Goal: Information Seeking & Learning: Learn about a topic

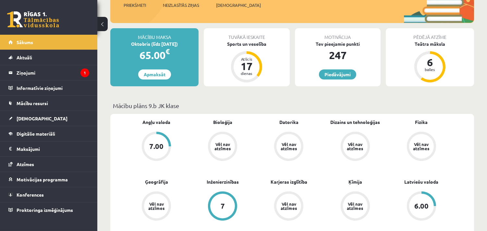
scroll to position [96, 0]
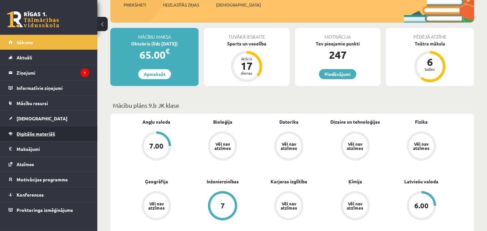
click at [47, 132] on span "Digitālie materiāli" at bounding box center [36, 134] width 39 height 6
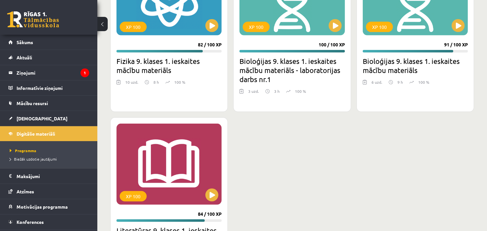
scroll to position [698, 0]
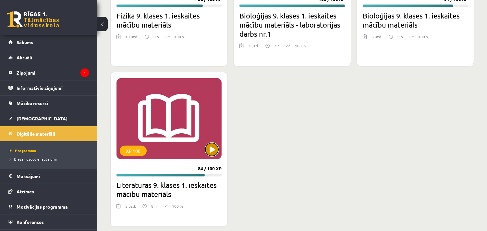
click at [214, 147] on button at bounding box center [212, 149] width 13 height 13
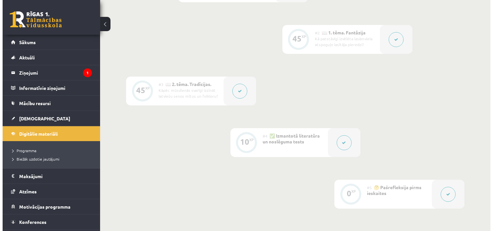
scroll to position [202, 0]
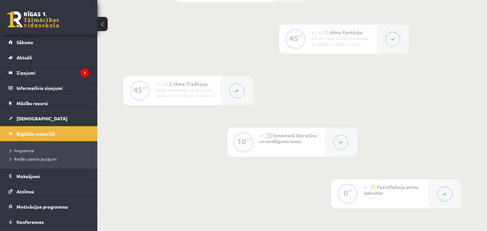
click at [245, 95] on div at bounding box center [237, 90] width 32 height 29
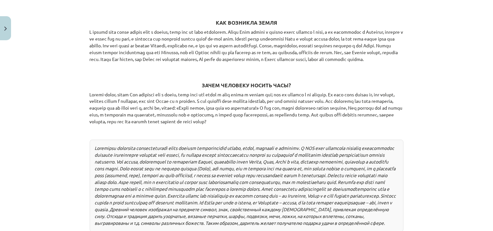
scroll to position [993, 0]
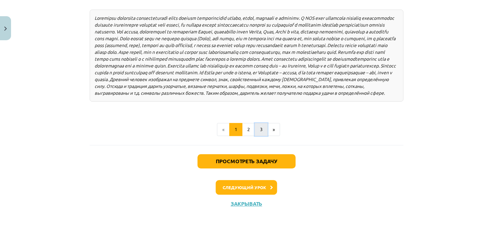
click at [261, 129] on button "3" at bounding box center [261, 129] width 13 height 13
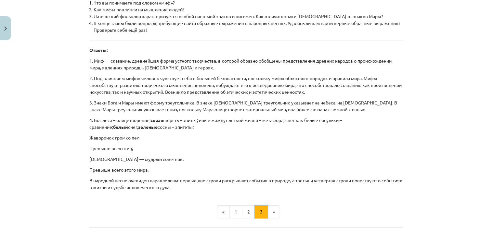
scroll to position [407, 0]
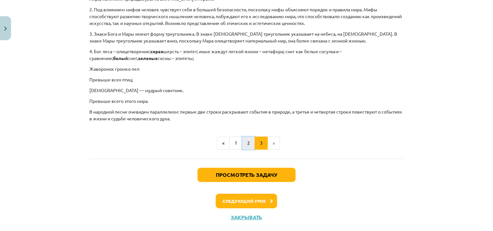
click at [244, 137] on button "2" at bounding box center [248, 143] width 13 height 13
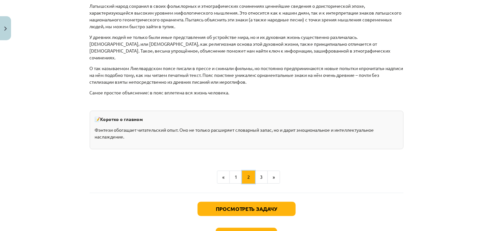
scroll to position [1818, 0]
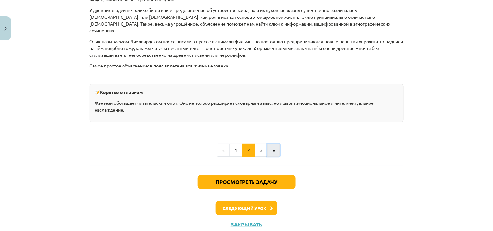
click at [270, 144] on button "»" at bounding box center [273, 150] width 13 height 13
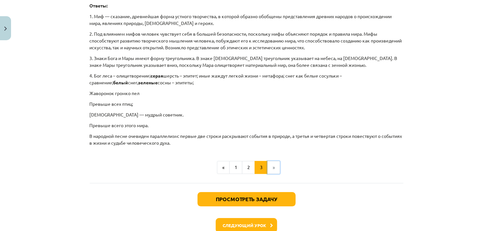
scroll to position [407, 0]
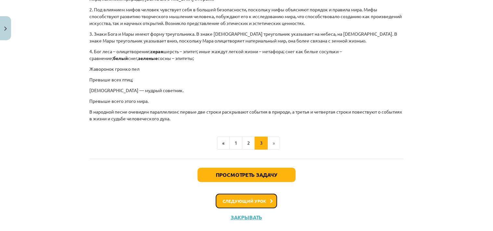
click at [260, 198] on font "Следующий урок" at bounding box center [244, 201] width 44 height 6
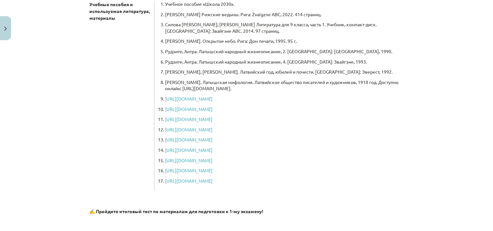
scroll to position [219, 0]
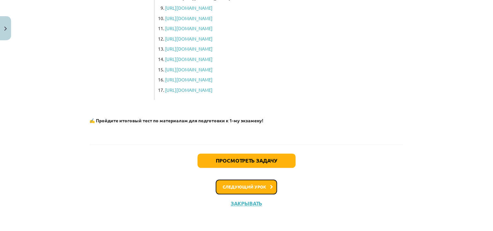
click at [262, 191] on button "Следующий урок" at bounding box center [246, 187] width 61 height 15
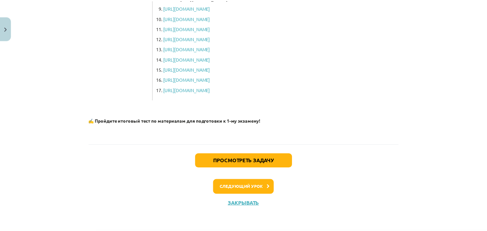
scroll to position [0, 0]
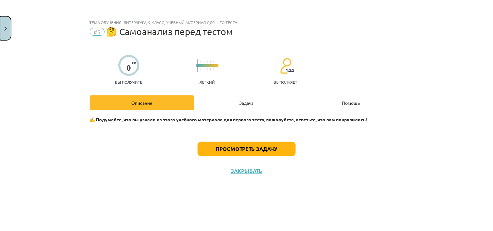
click at [7, 24] on button "Закрывать" at bounding box center [5, 28] width 11 height 24
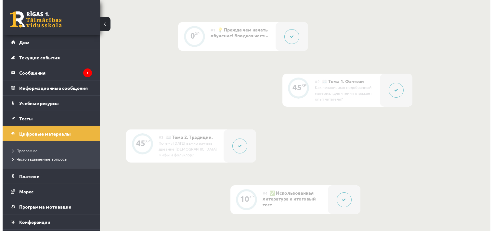
scroll to position [152, 0]
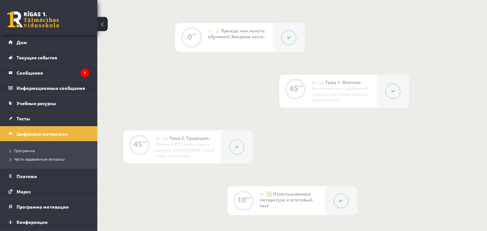
click at [386, 95] on button at bounding box center [393, 91] width 15 height 15
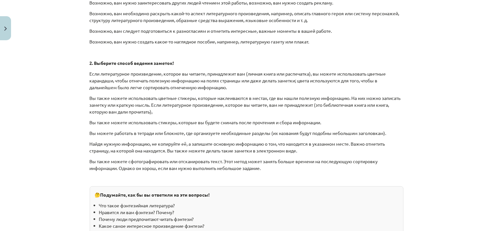
scroll to position [949, 0]
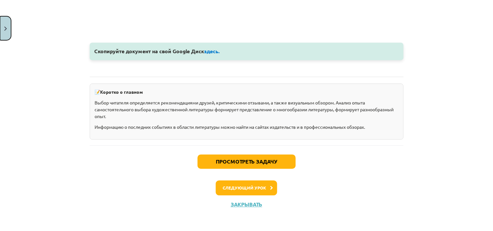
click at [5, 22] on button "Закрывать" at bounding box center [5, 28] width 11 height 24
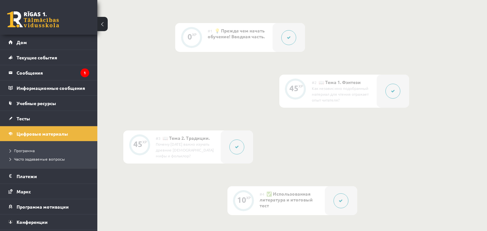
click at [240, 154] on button at bounding box center [237, 147] width 15 height 15
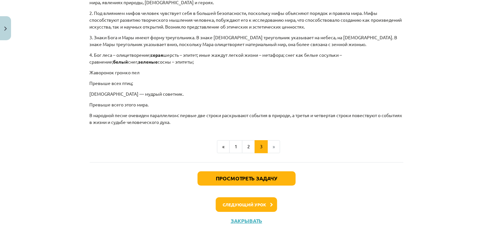
scroll to position [407, 0]
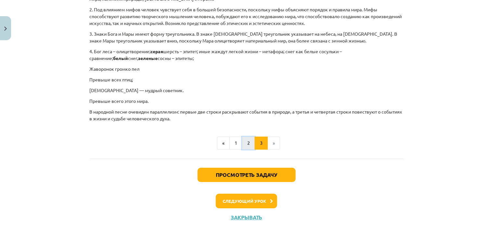
click at [244, 137] on button "2" at bounding box center [248, 143] width 13 height 13
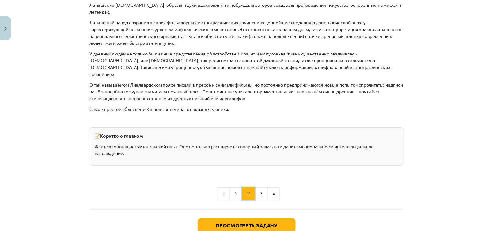
scroll to position [1776, 0]
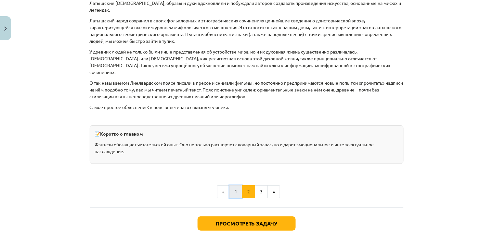
click at [234, 189] on font "1" at bounding box center [235, 192] width 3 height 6
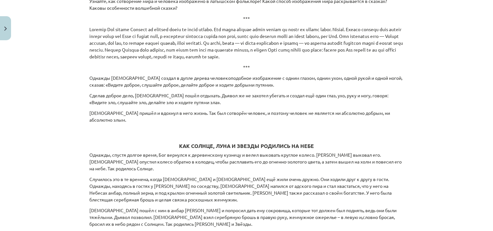
scroll to position [627, 0]
